Goal: Communication & Community: Participate in discussion

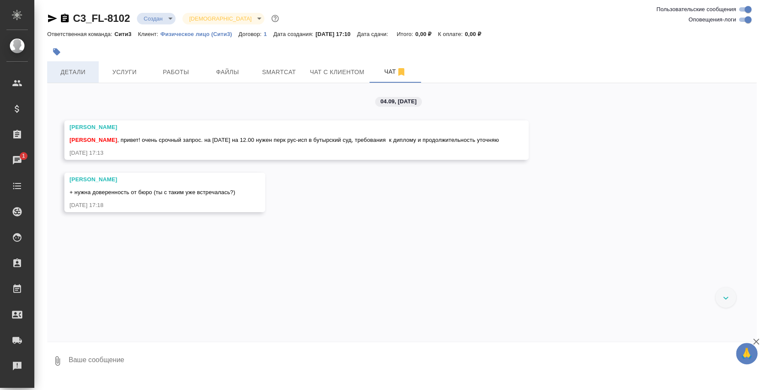
click at [83, 68] on span "Детали" at bounding box center [72, 72] width 41 height 11
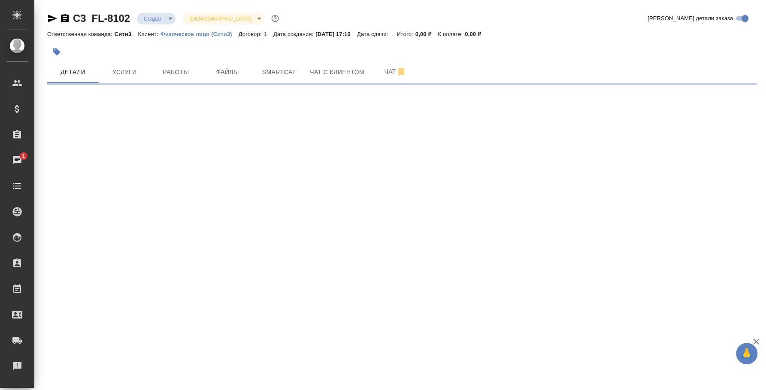
select select "RU"
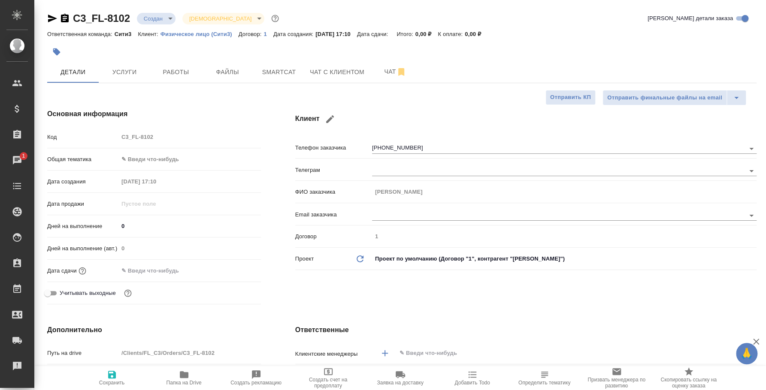
type textarea "x"
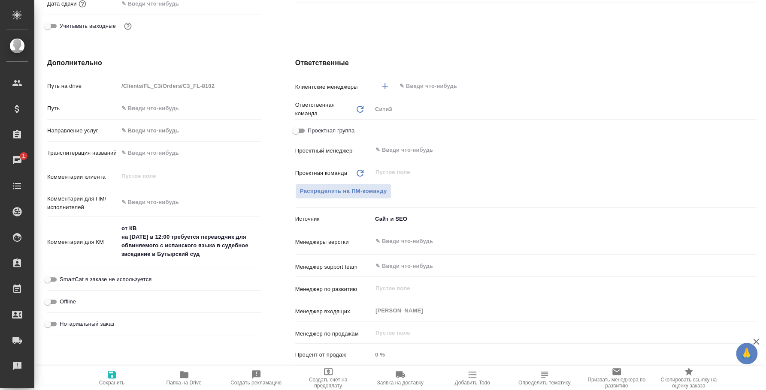
type textarea "x"
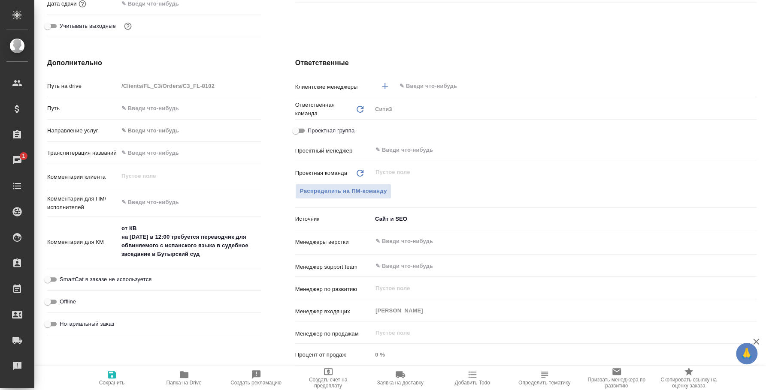
type textarea "x"
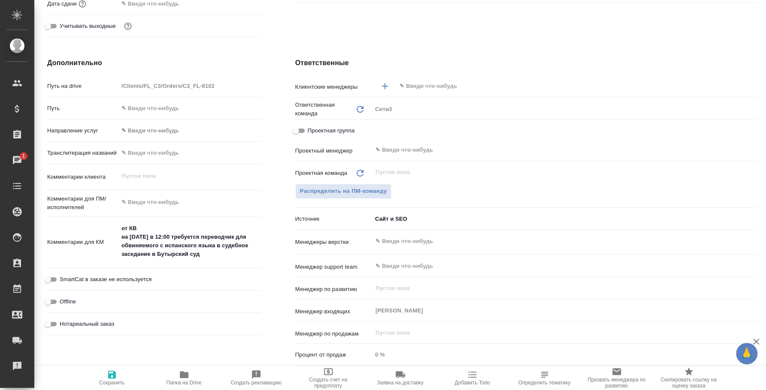
type textarea "x"
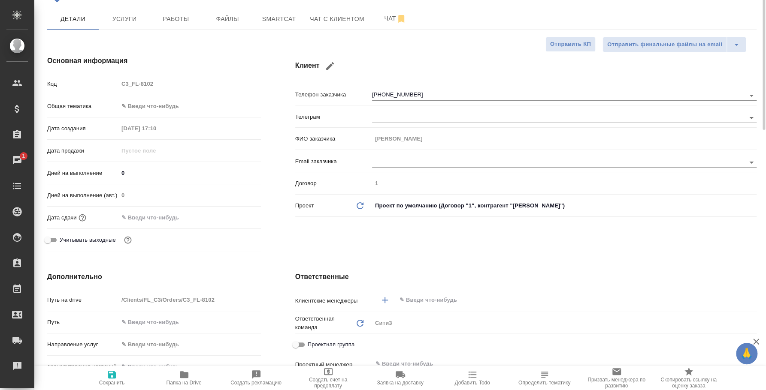
scroll to position [0, 0]
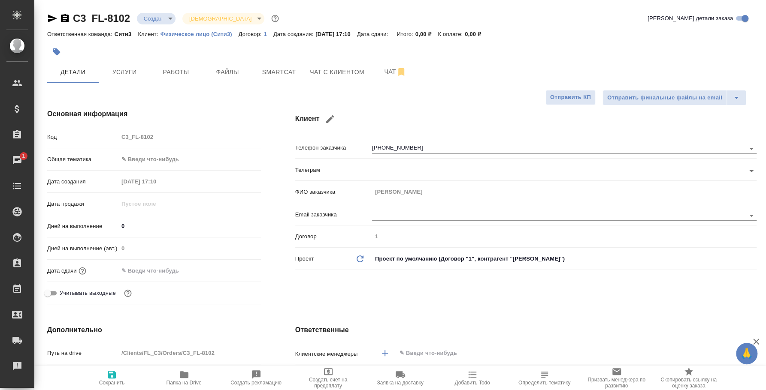
type textarea "x"
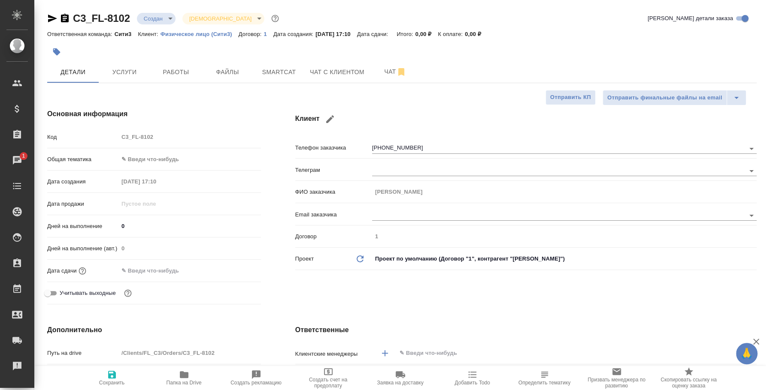
type textarea "x"
click at [375, 66] on span "Чат" at bounding box center [395, 71] width 41 height 11
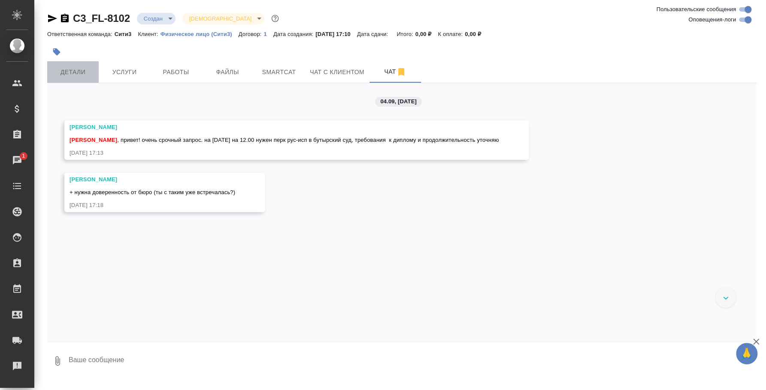
click at [76, 73] on span "Детали" at bounding box center [72, 72] width 41 height 11
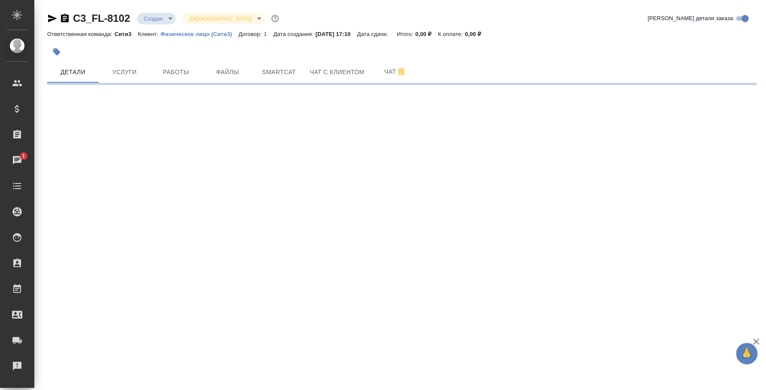
select select "RU"
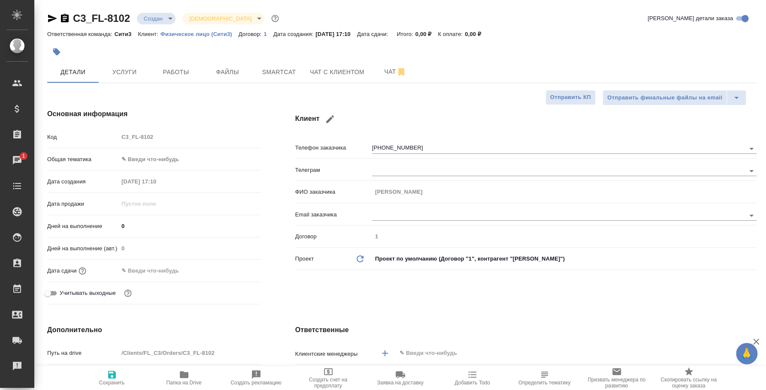
type textarea "x"
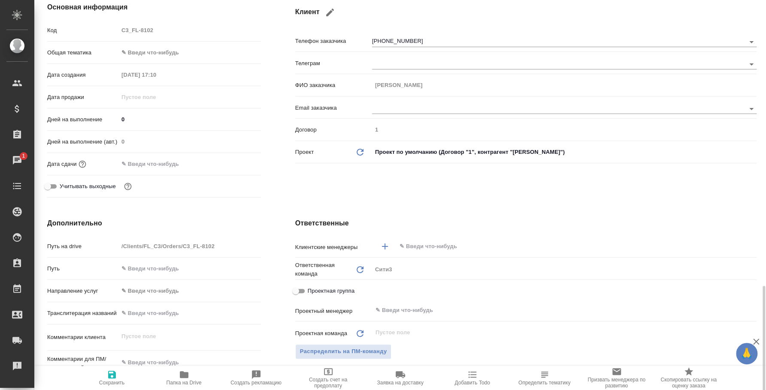
scroll to position [321, 0]
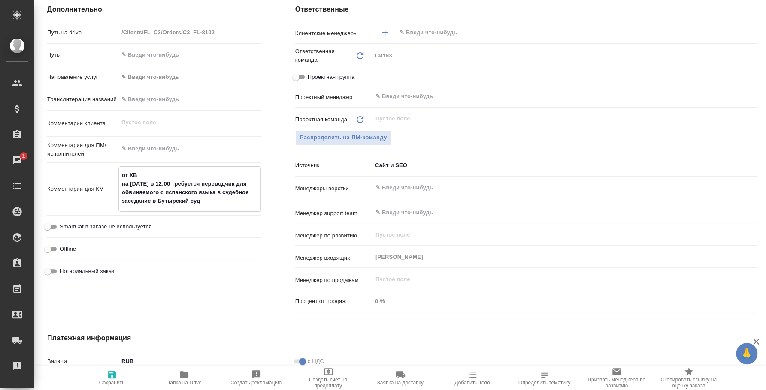
drag, startPoint x: 220, startPoint y: 201, endPoint x: 119, endPoint y: 174, distance: 104.4
click at [119, 174] on textarea "от КВ на [DATE] в 12:00 требуется переводчик для обвиняемого с испанского языка…" at bounding box center [190, 188] width 142 height 40
type textarea "x"
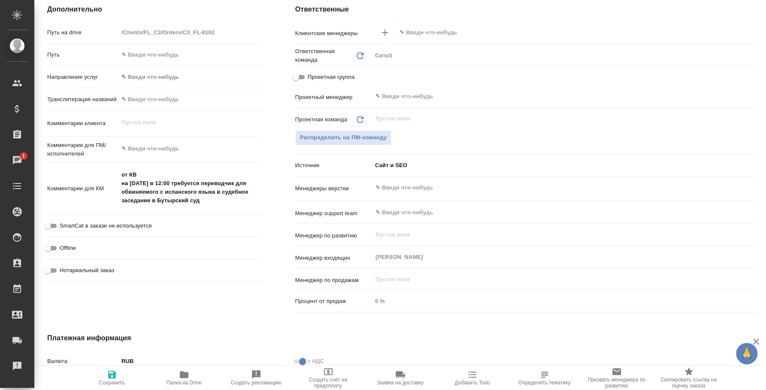
type textarea "x"
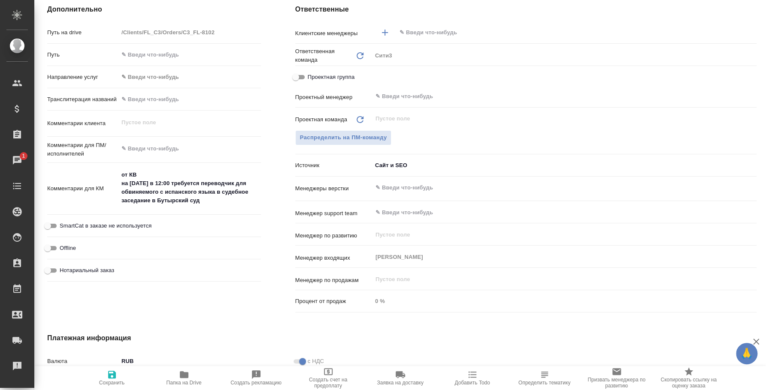
type textarea "x"
click at [187, 188] on textarea "от КВ на [DATE] в 12:00 требуется переводчик для обвиняемого с испанского языка…" at bounding box center [190, 188] width 142 height 40
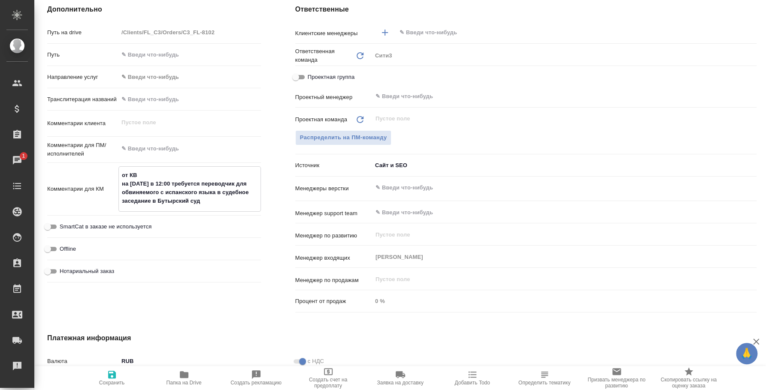
drag, startPoint x: 218, startPoint y: 199, endPoint x: 116, endPoint y: 183, distance: 103.0
click at [116, 183] on div "Комментарии для КМ от КВ на [DATE] в 12:00 требуется переводчик для обвиняемого…" at bounding box center [154, 188] width 214 height 45
type textarea "x"
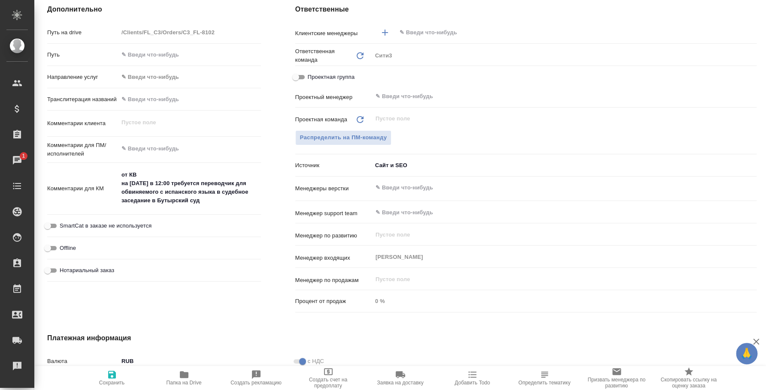
type textarea "x"
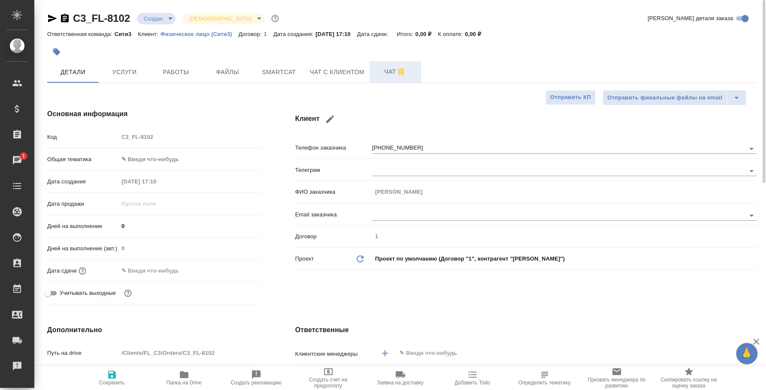
type textarea "x"
click at [399, 70] on icon "button" at bounding box center [401, 72] width 6 height 8
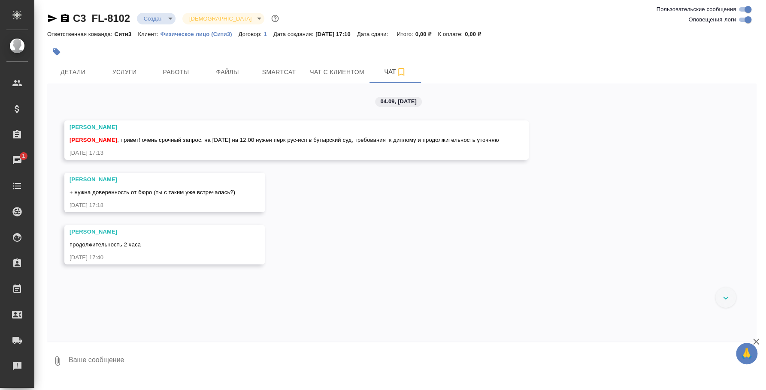
click at [186, 363] on textarea at bounding box center [412, 361] width 689 height 29
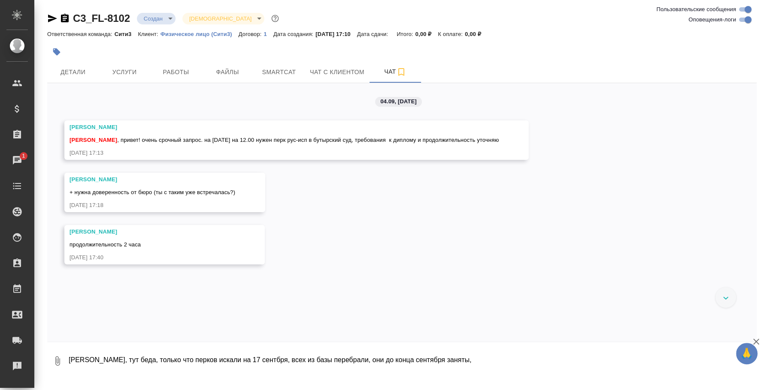
click at [233, 357] on textarea "[PERSON_NAME], тут беда, только что перков искали на 17 сентбря, всех из базы п…" at bounding box center [405, 361] width 674 height 29
click at [493, 357] on textarea "[PERSON_NAME], тут беда, только что перков искали на [DATE], всех из базы переб…" at bounding box center [405, 361] width 674 height 29
type textarea "[PERSON_NAME], тут беда, только что перков искали на [DATE], всех из базы переб…"
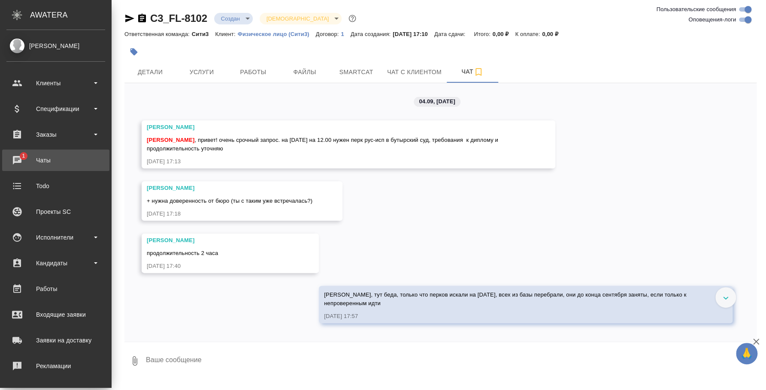
click at [15, 157] on div "Чаты" at bounding box center [55, 160] width 99 height 13
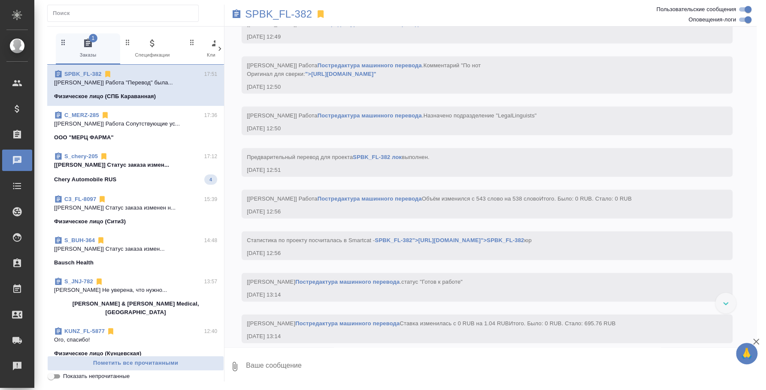
click at [104, 171] on span "S_chery-205 17:12 [[PERSON_NAME]] Статус заказа измен... [PERSON_NAME] RUS 4" at bounding box center [135, 168] width 163 height 33
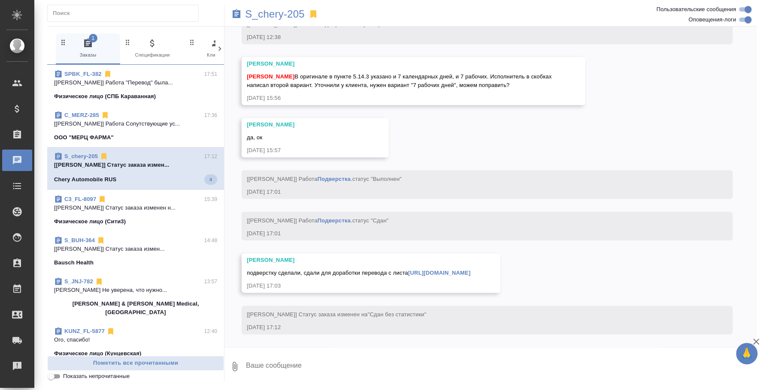
scroll to position [4898, 0]
click at [135, 113] on div "C_MERZ-285 17:36" at bounding box center [135, 115] width 163 height 9
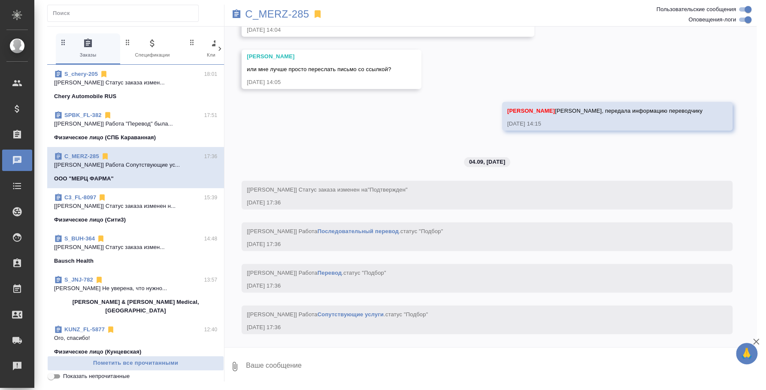
scroll to position [0, 0]
